Goal: Information Seeking & Learning: Learn about a topic

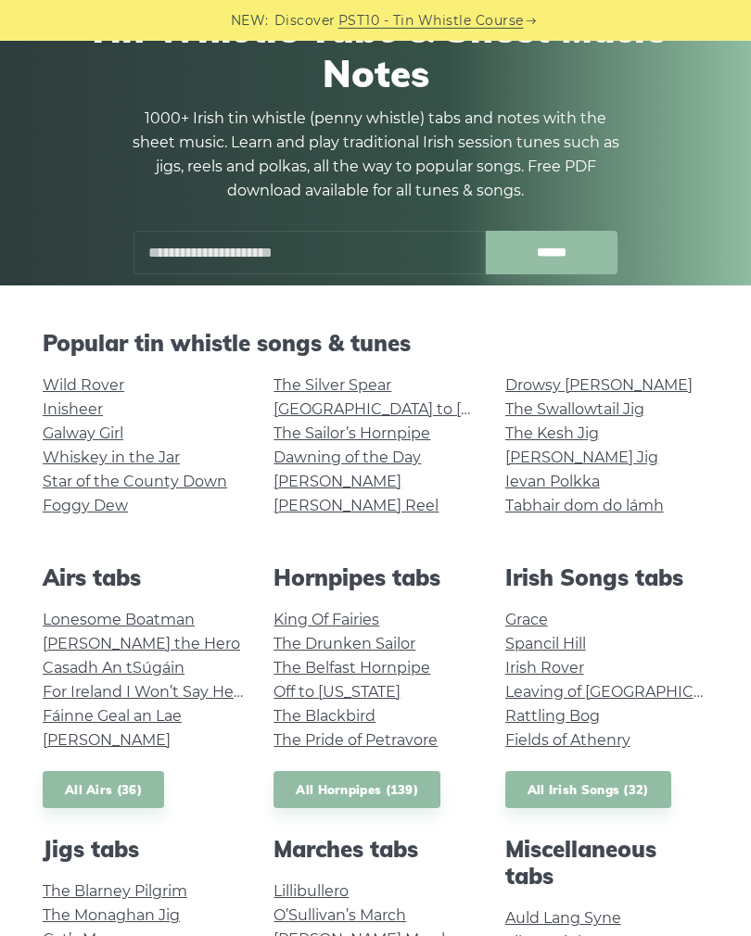
scroll to position [141, 0]
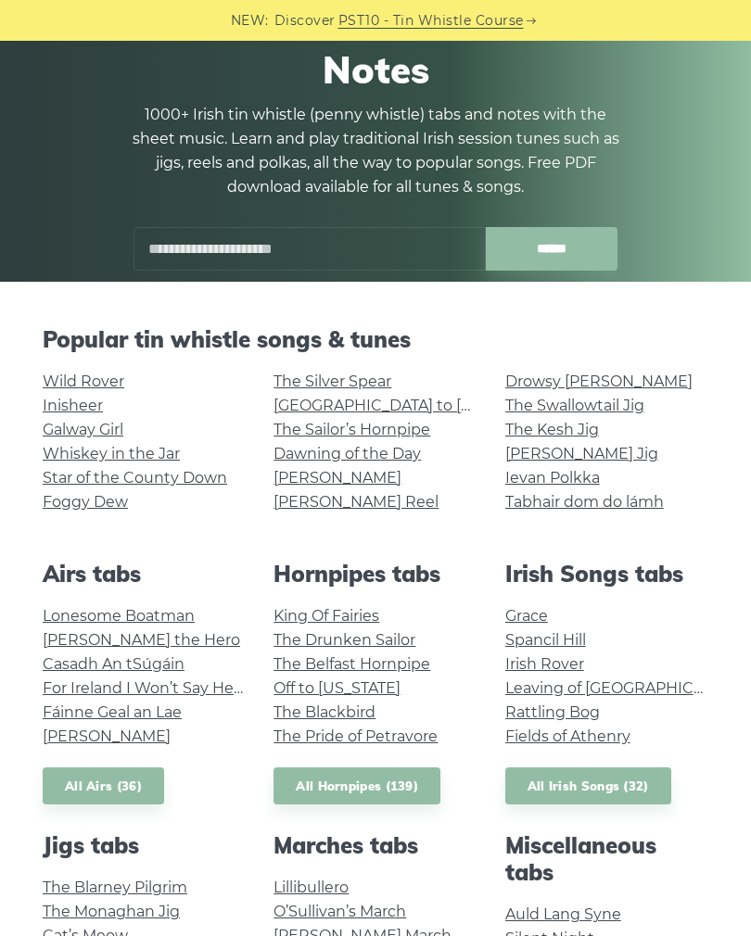
click at [118, 433] on link "Galway Girl" at bounding box center [83, 430] width 81 height 18
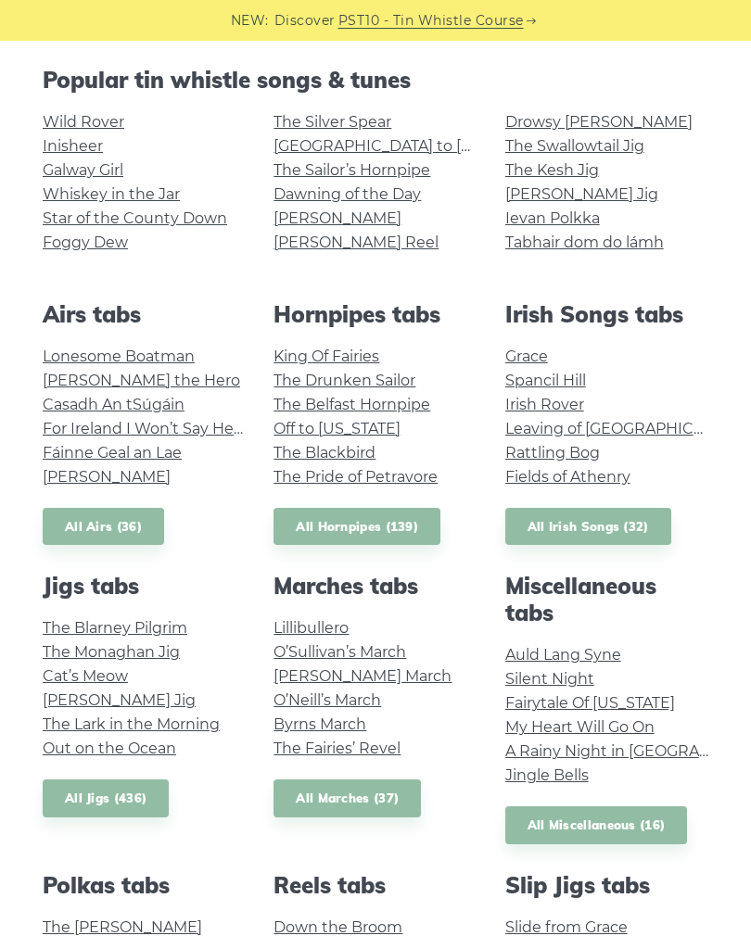
scroll to position [329, 0]
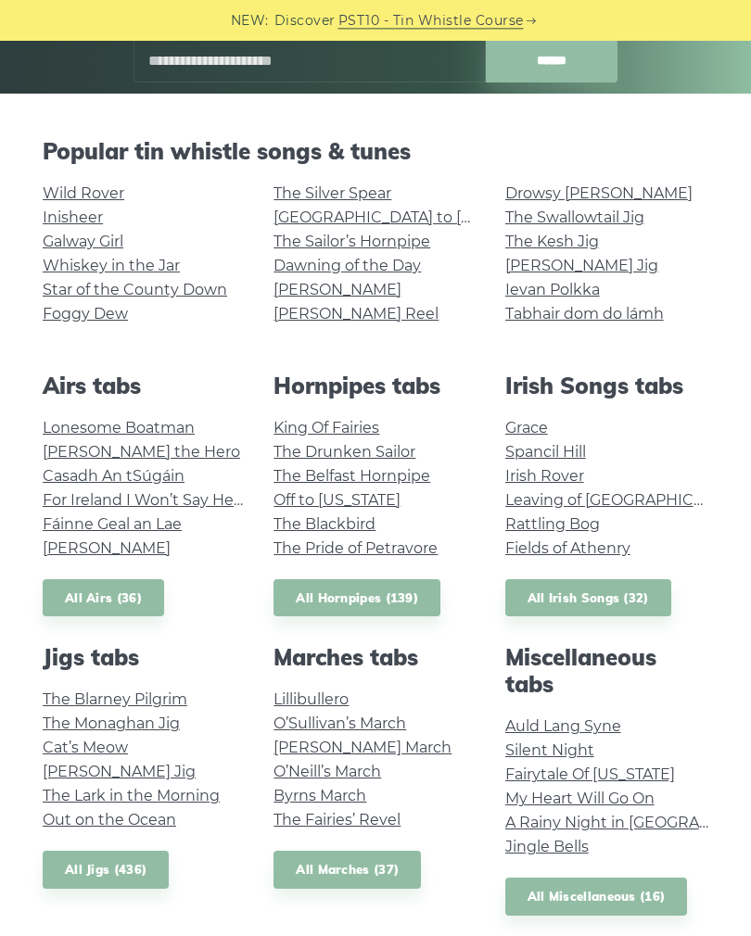
click at [597, 548] on link "Fields of Athenry" at bounding box center [567, 549] width 125 height 18
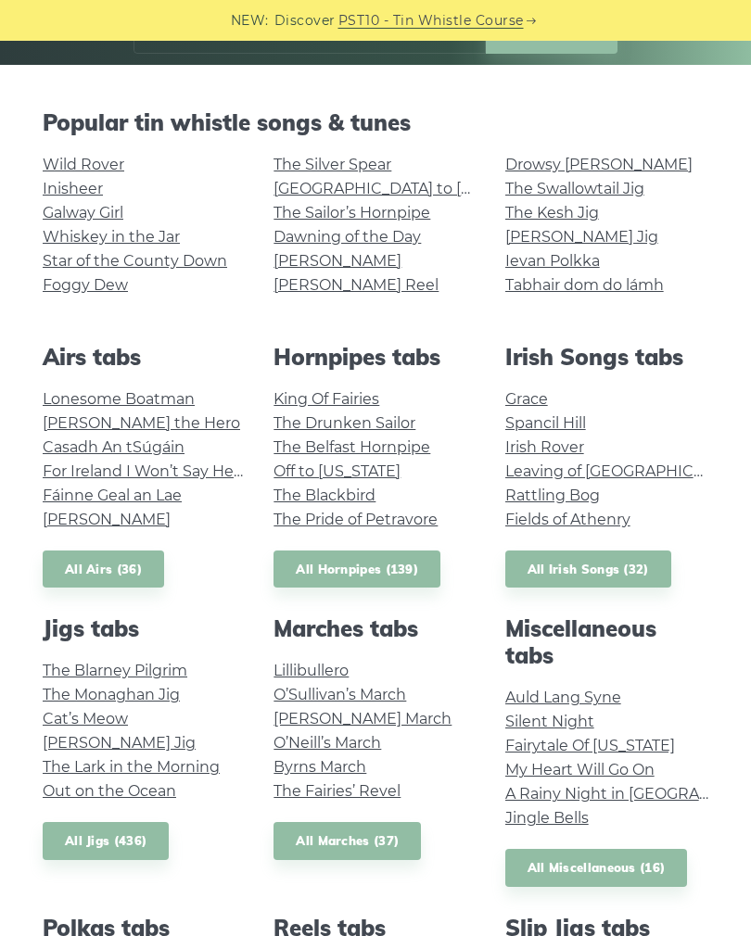
click at [522, 397] on link "Grace" at bounding box center [526, 399] width 43 height 18
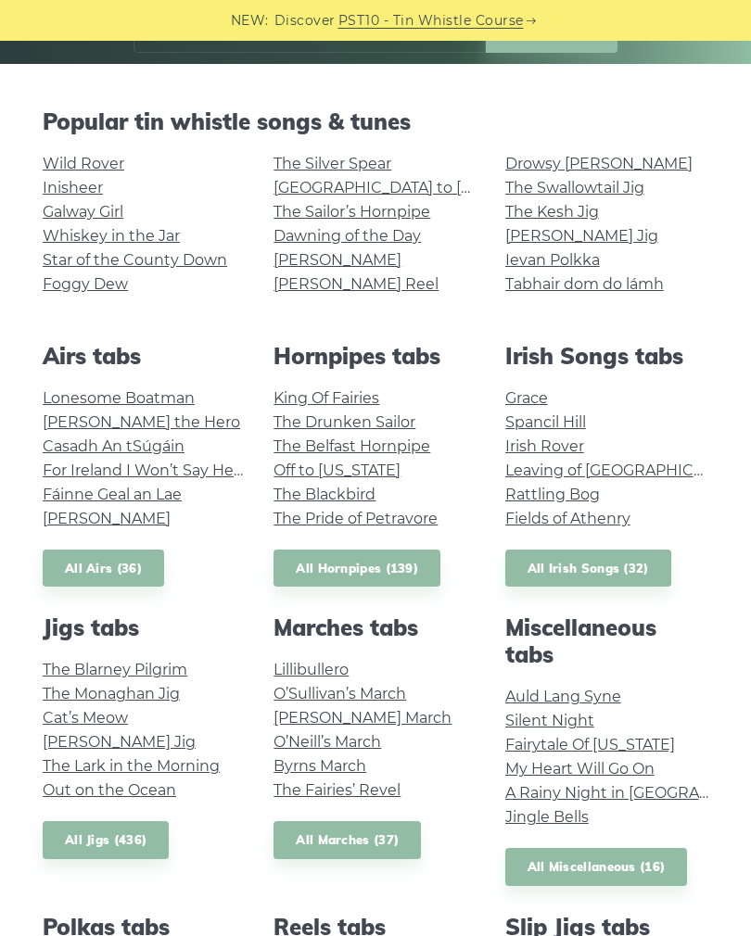
click at [556, 423] on link "Spancil Hill" at bounding box center [545, 422] width 81 height 18
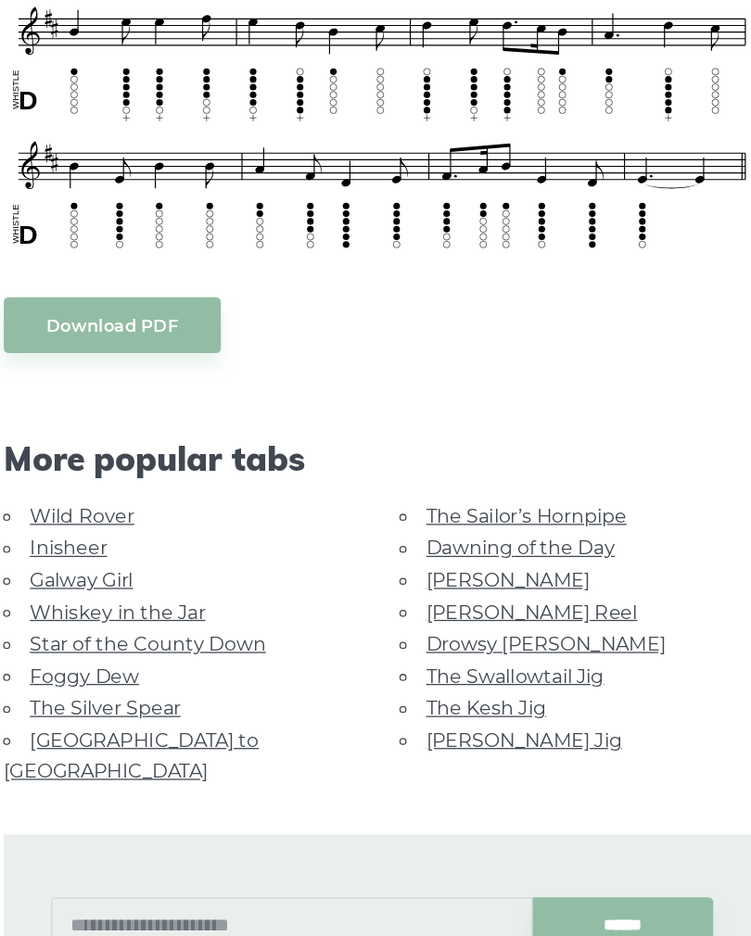
scroll to position [614, 0]
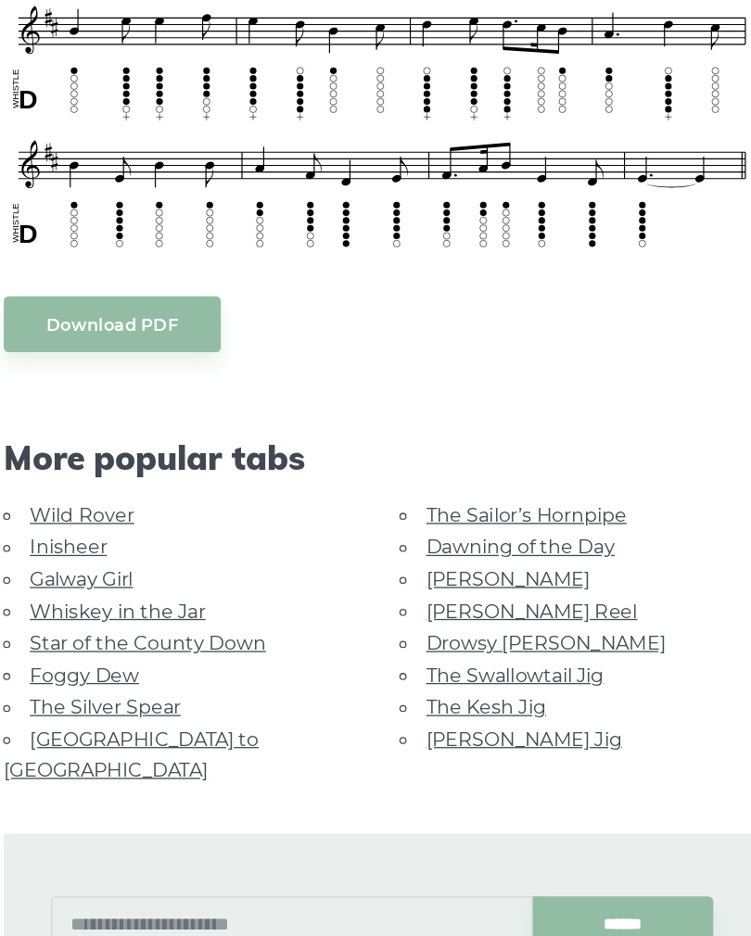
click at [100, 626] on link "Galway Girl" at bounding box center [140, 635] width 81 height 18
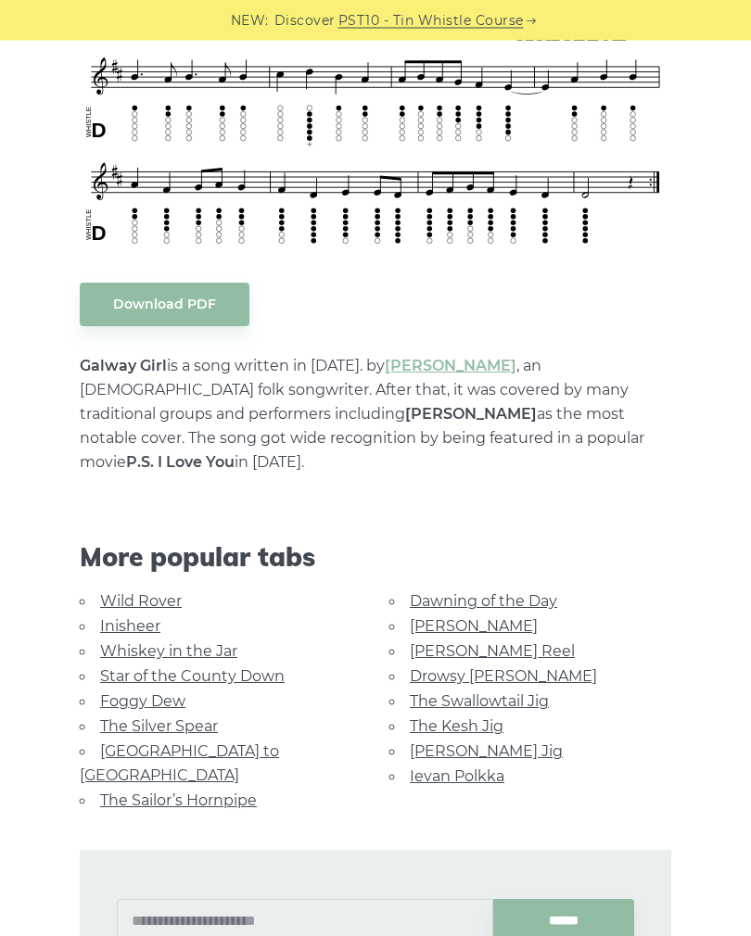
click at [139, 593] on link "Wild Rover" at bounding box center [141, 602] width 82 height 18
